Goal: Task Accomplishment & Management: Manage account settings

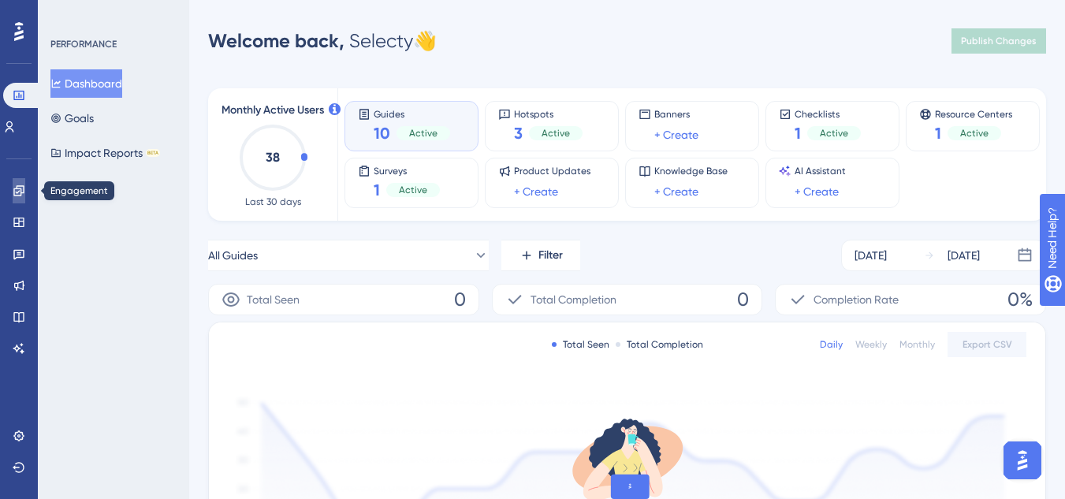
click at [13, 187] on link at bounding box center [19, 190] width 13 height 25
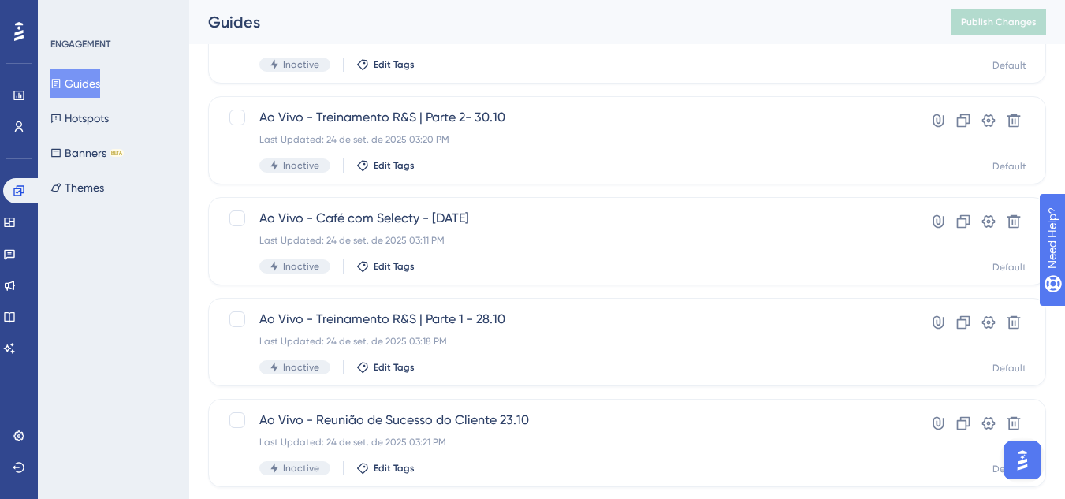
scroll to position [164, 0]
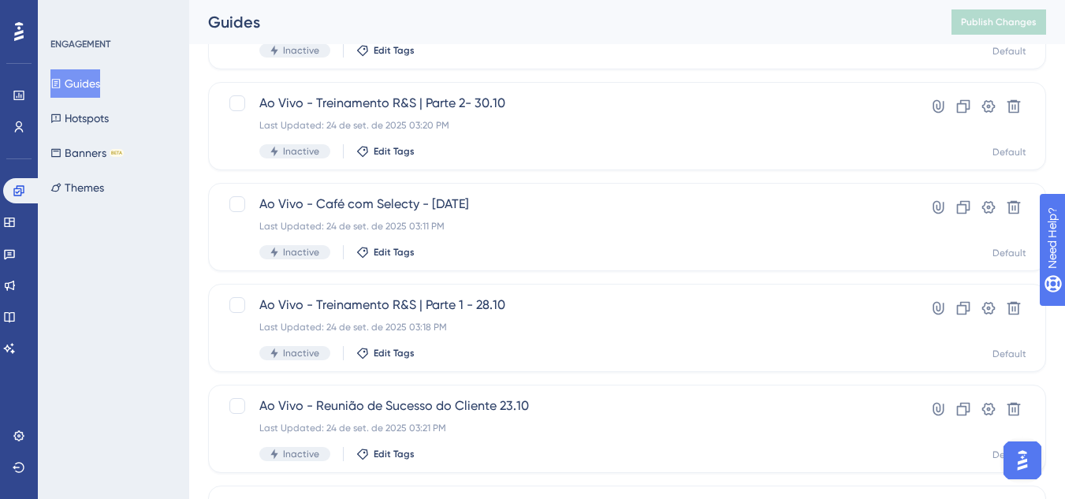
drag, startPoint x: 1069, startPoint y: 175, endPoint x: 67, endPoint y: 10, distance: 1015.7
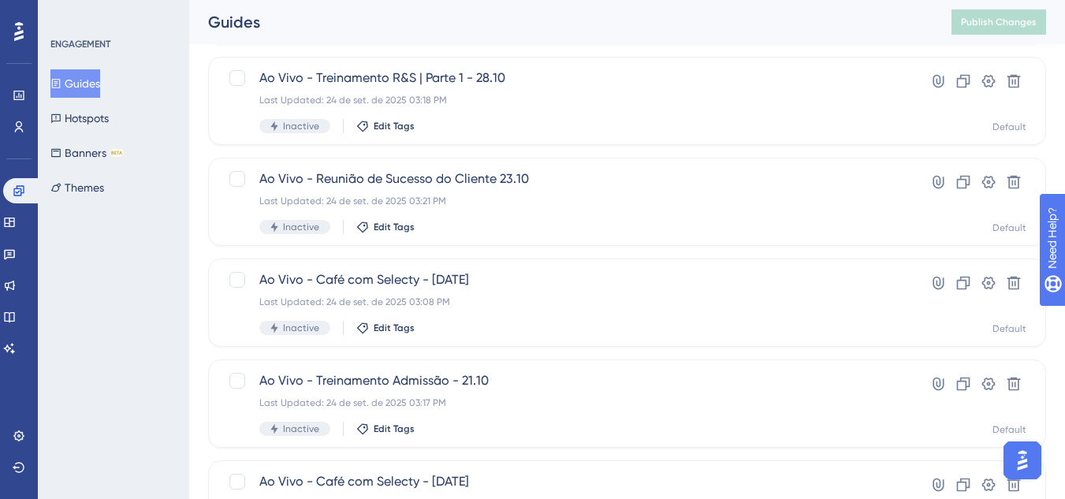
scroll to position [411, 0]
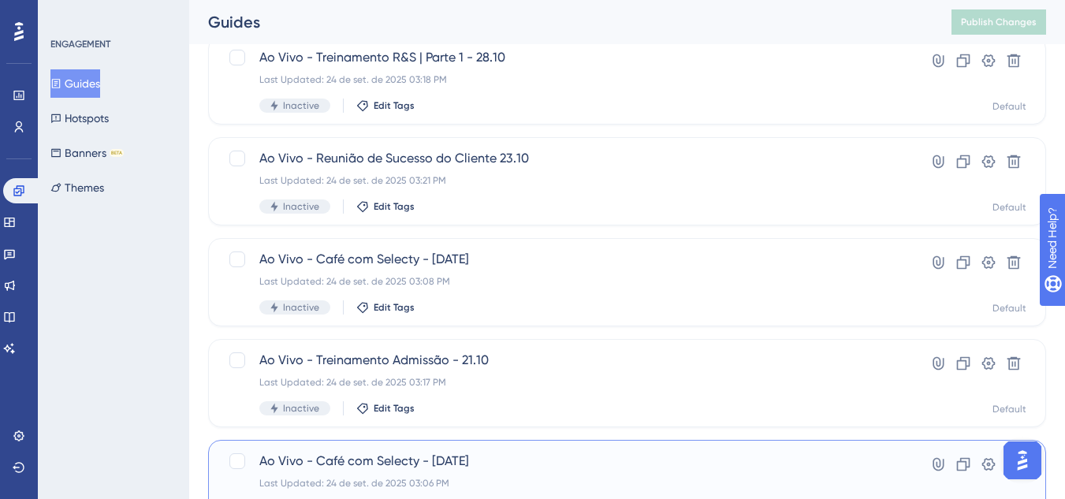
click at [571, 472] on div "Ao Vivo - Café com Selecty - [DATE] Last Updated: [DATE] 03:06 PM Inactive Edit…" at bounding box center [563, 484] width 609 height 65
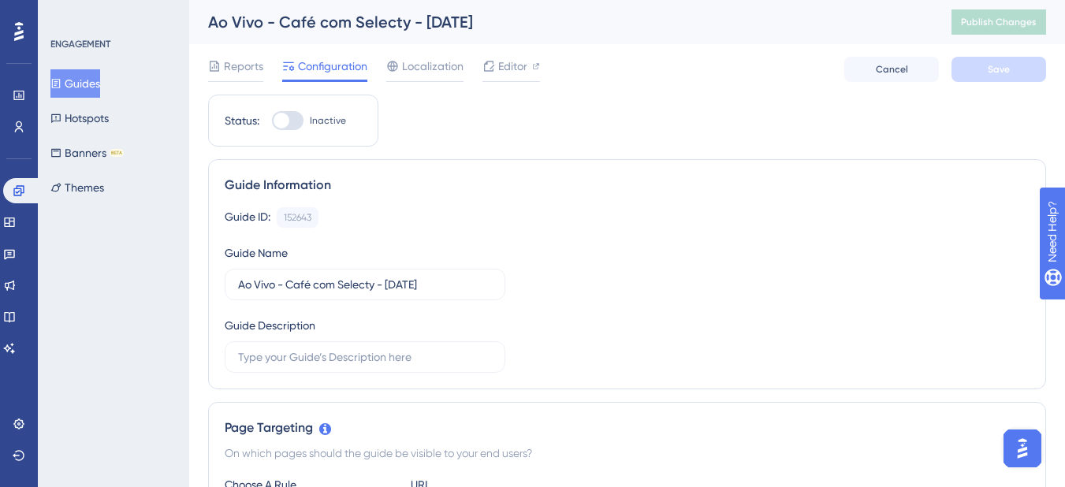
click at [297, 116] on div at bounding box center [288, 120] width 32 height 19
click at [272, 121] on input "Inactive" at bounding box center [271, 121] width 1 height 1
checkbox input "true"
click at [961, 80] on button "Save" at bounding box center [998, 69] width 95 height 25
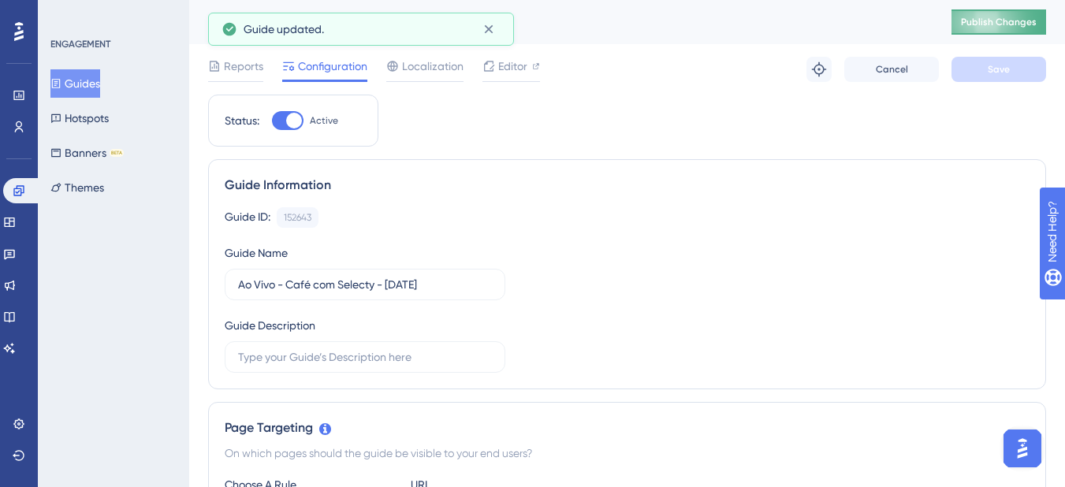
click at [1010, 19] on span "Publish Changes" at bounding box center [999, 22] width 76 height 13
